Goal: Task Accomplishment & Management: Use online tool/utility

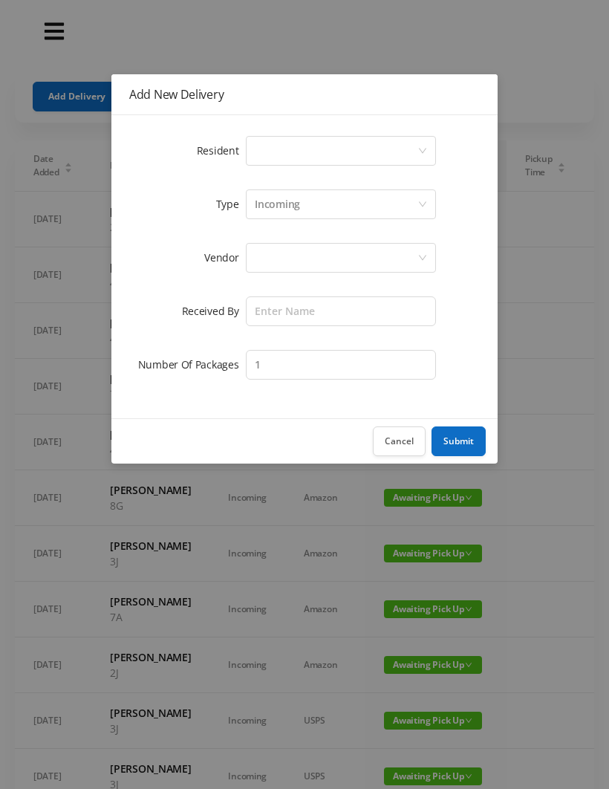
click at [282, 146] on div "Select a person" at bounding box center [336, 151] width 163 height 28
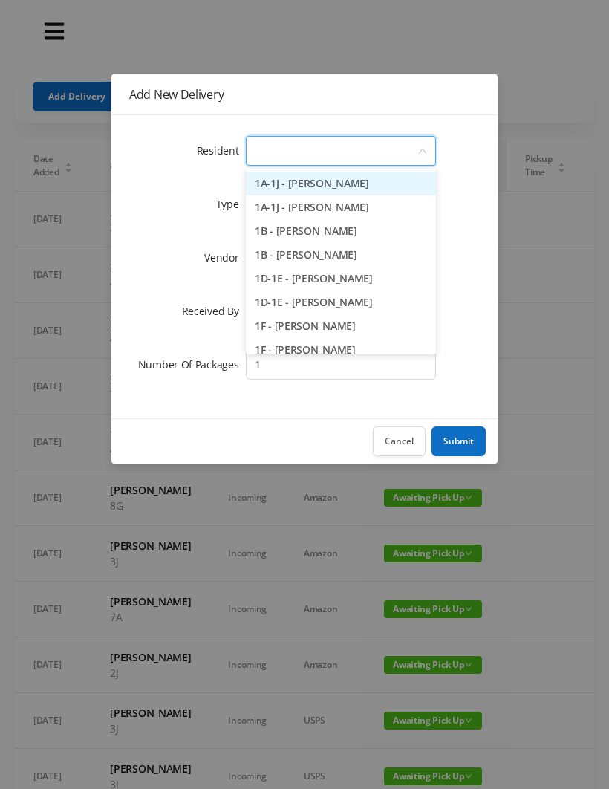
type input "4"
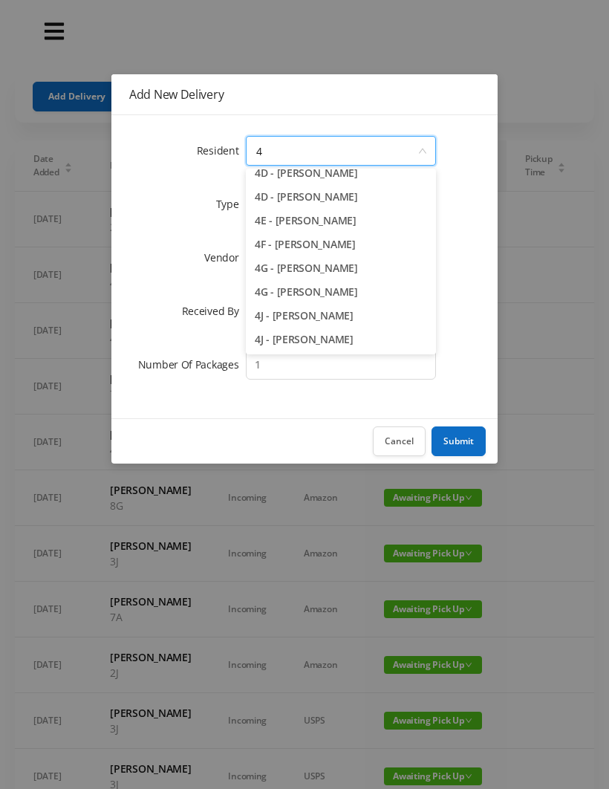
scroll to position [177, 0]
click at [337, 349] on li "4J - [PERSON_NAME]" at bounding box center [341, 340] width 190 height 24
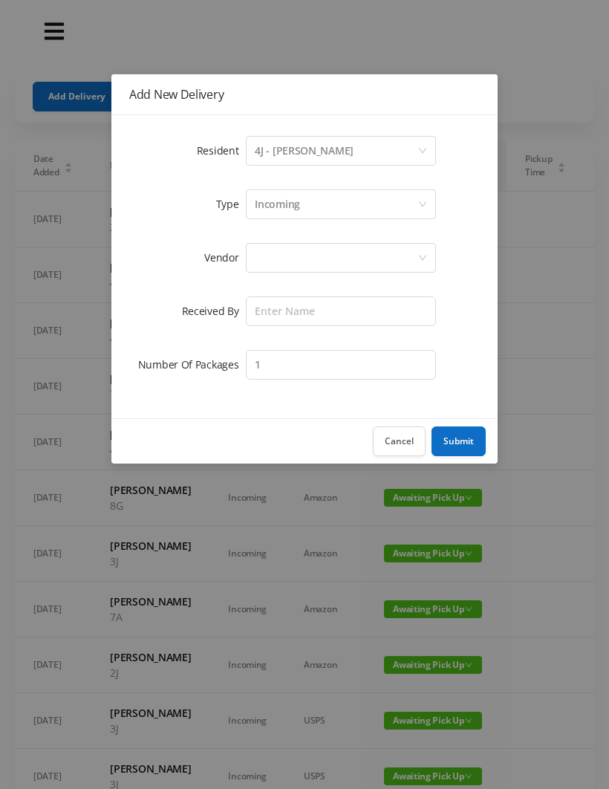
click at [282, 270] on div at bounding box center [336, 258] width 163 height 28
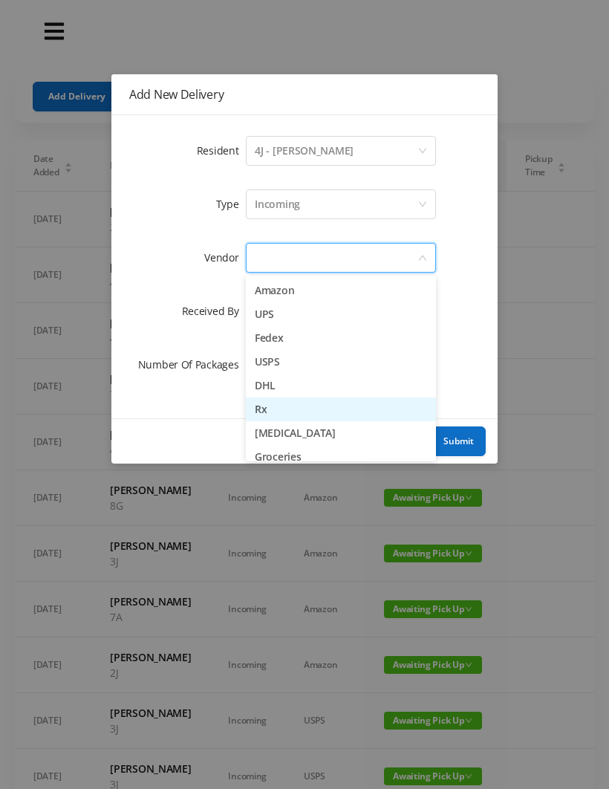
click at [293, 409] on li "Rx" at bounding box center [341, 409] width 190 height 24
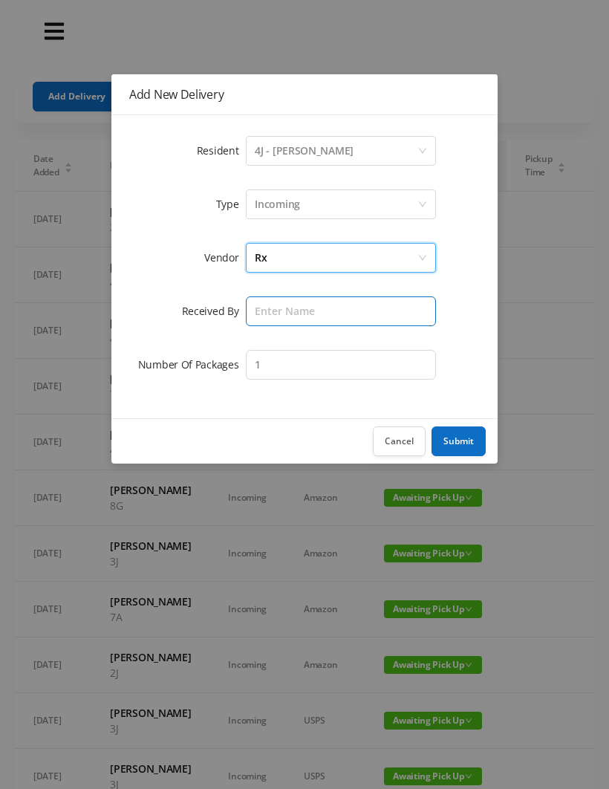
click at [279, 308] on input "text" at bounding box center [341, 311] width 190 height 30
type input "[PERSON_NAME]"
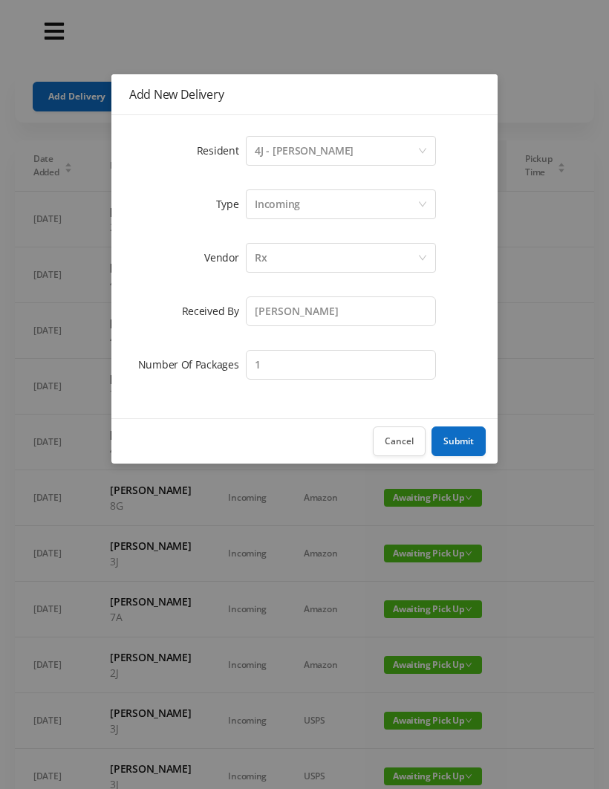
click at [472, 442] on button "Submit" at bounding box center [459, 441] width 54 height 30
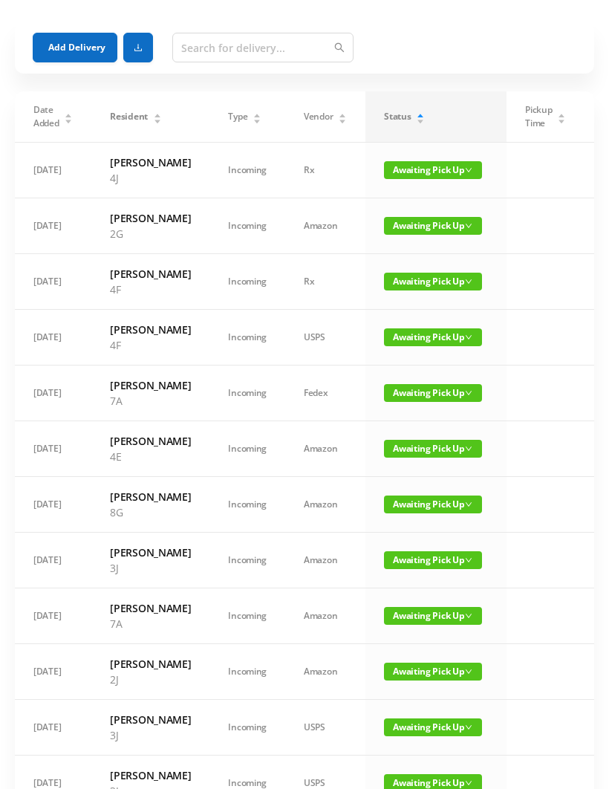
scroll to position [0, 0]
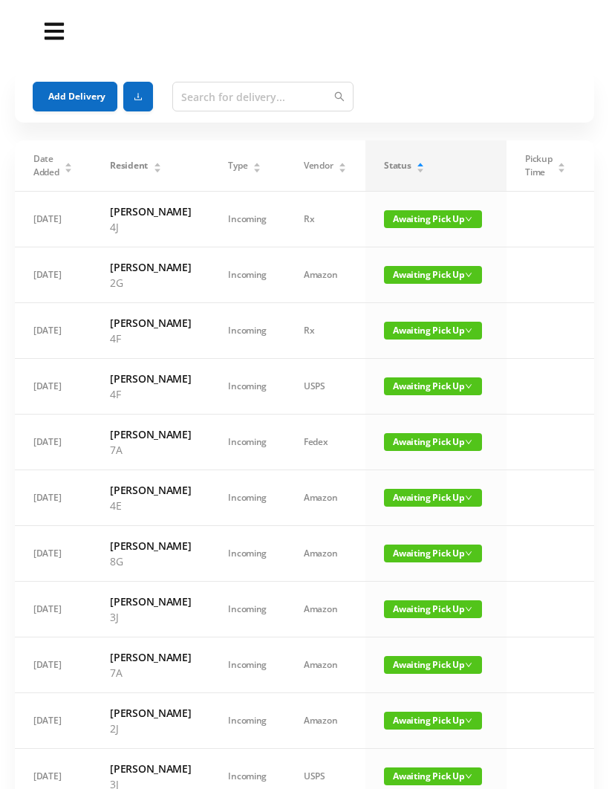
click at [394, 340] on span "Awaiting Pick Up" at bounding box center [433, 331] width 98 height 18
click at [389, 412] on link "Picked Up" at bounding box center [424, 406] width 97 height 24
click at [400, 340] on span "Awaiting Pick Up" at bounding box center [433, 331] width 98 height 18
click at [381, 412] on link "Picked Up" at bounding box center [424, 406] width 97 height 24
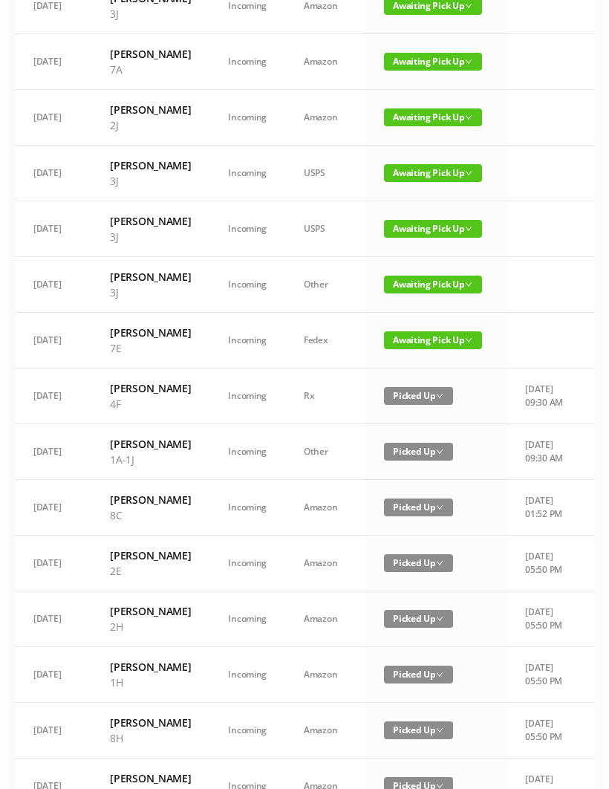
scroll to position [492, 0]
